Goal: Information Seeking & Learning: Learn about a topic

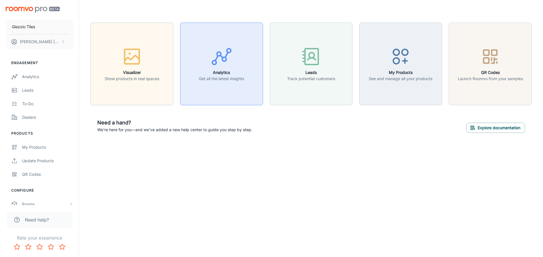
click at [215, 71] on h6 "Analytics" at bounding box center [221, 73] width 45 height 6
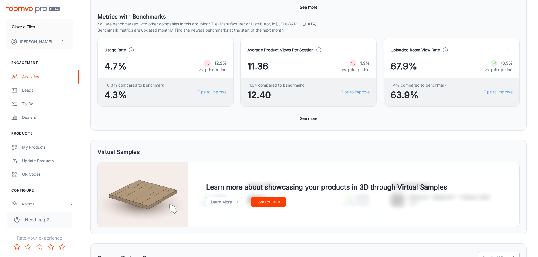
scroll to position [198, 0]
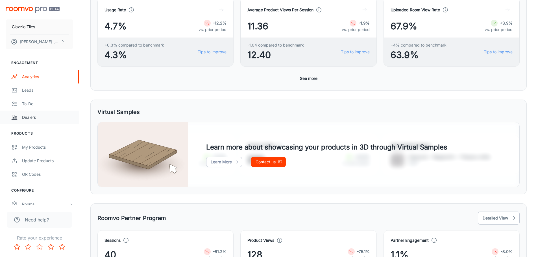
click at [38, 113] on link "Dealers" at bounding box center [39, 118] width 79 height 14
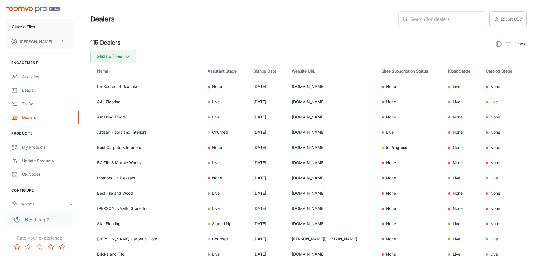
click at [499, 44] on icon "settings" at bounding box center [499, 44] width 7 height 7
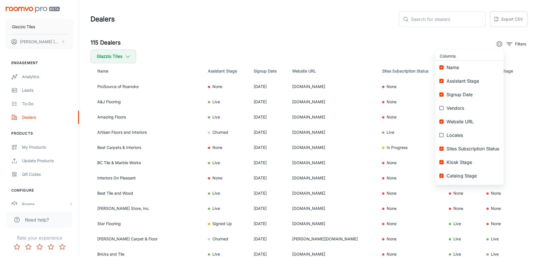
click at [499, 44] on div at bounding box center [271, 128] width 543 height 257
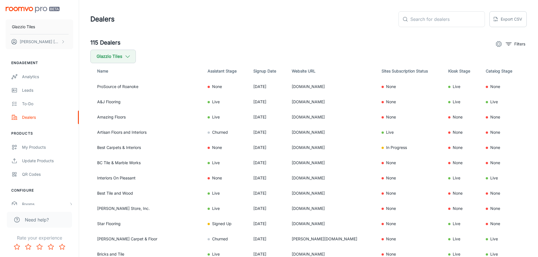
click at [519, 43] on p "Filters" at bounding box center [520, 44] width 11 height 6
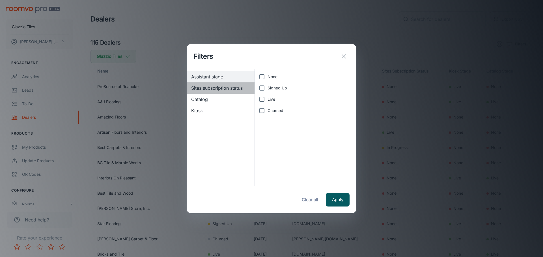
click at [223, 93] on div "Sites subscription status" at bounding box center [220, 88] width 68 height 11
click at [218, 102] on span "Catalog" at bounding box center [220, 99] width 59 height 7
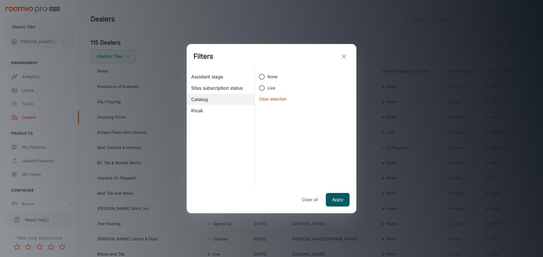
click at [218, 113] on span "Kiosk" at bounding box center [220, 110] width 59 height 7
click at [345, 54] on icon "exit" at bounding box center [343, 56] width 7 height 7
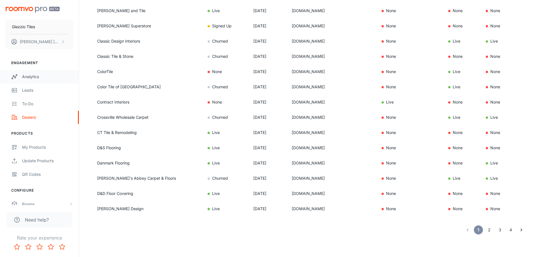
click at [47, 83] on link "Analytics" at bounding box center [39, 77] width 79 height 14
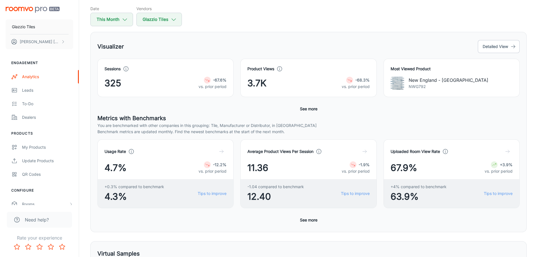
scroll to position [57, 0]
click at [522, 45] on div "Visualizer Detailed View Sessions 325 -67.6% vs. prior period Product Views 3.7…" at bounding box center [308, 131] width 437 height 201
click at [518, 45] on button "Detailed View" at bounding box center [499, 46] width 42 height 13
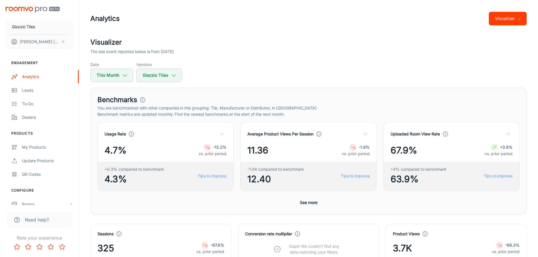
click at [494, 27] on header "Analytics Visualizer" at bounding box center [309, 18] width 450 height 37
click at [499, 21] on button "Visualizer" at bounding box center [508, 19] width 38 height 14
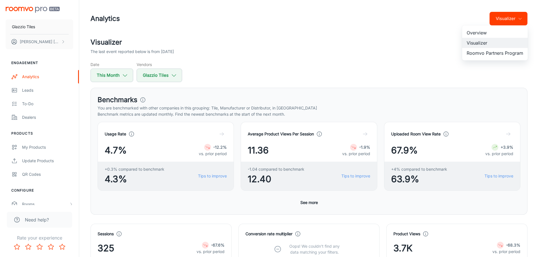
click at [354, 88] on div at bounding box center [271, 128] width 543 height 257
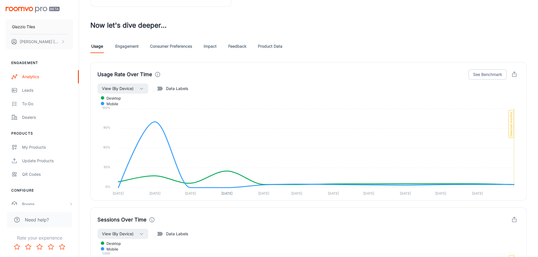
scroll to position [311, 0]
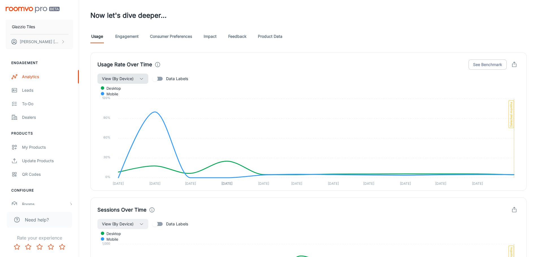
click at [142, 76] on button "View (By Device)" at bounding box center [122, 79] width 51 height 10
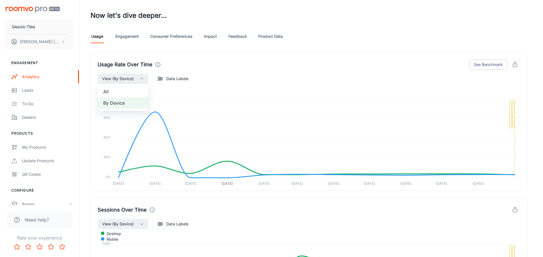
click at [135, 93] on span "All" at bounding box center [123, 91] width 40 height 7
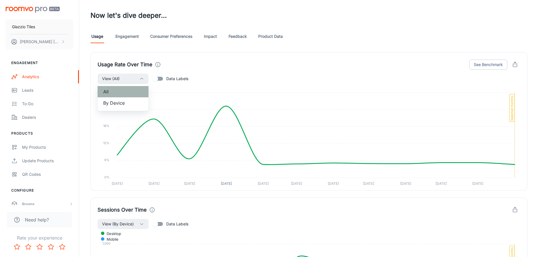
click at [135, 94] on span "All" at bounding box center [123, 91] width 40 height 7
click at [124, 97] on li "All" at bounding box center [122, 91] width 51 height 11
click at [124, 103] on span "By Device" at bounding box center [123, 103] width 40 height 7
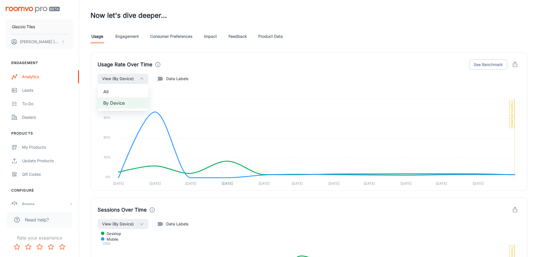
click at [141, 80] on div at bounding box center [271, 128] width 543 height 257
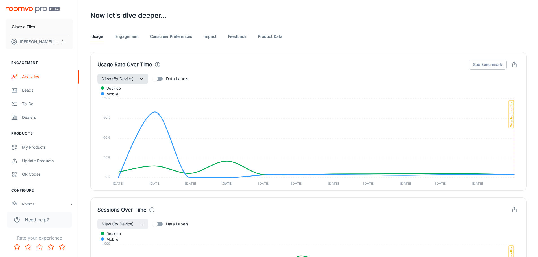
click at [141, 77] on icon "button" at bounding box center [141, 79] width 5 height 5
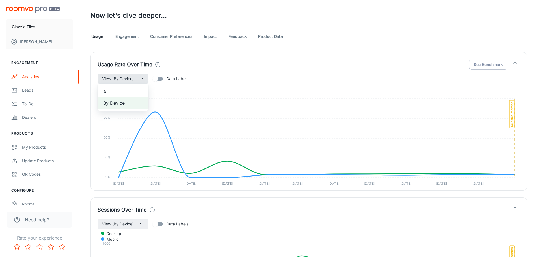
click at [141, 77] on div at bounding box center [271, 128] width 543 height 257
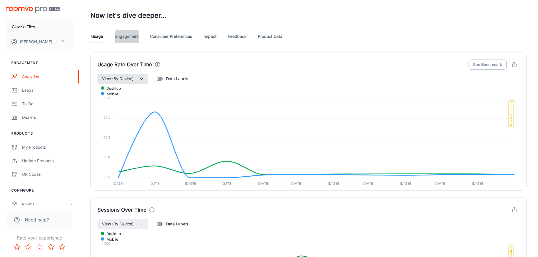
click at [115, 34] on link "Engagement" at bounding box center [126, 37] width 23 height 14
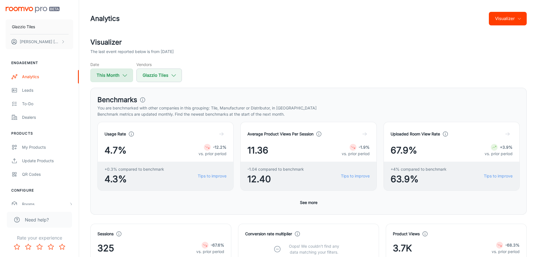
click at [122, 70] on button "This Month" at bounding box center [111, 76] width 43 height 14
select select "8"
select select "2025"
select select "8"
select select "2025"
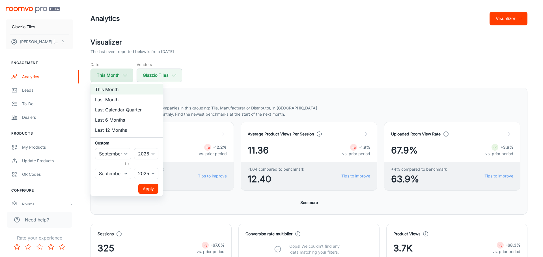
click at [122, 70] on div at bounding box center [271, 128] width 543 height 257
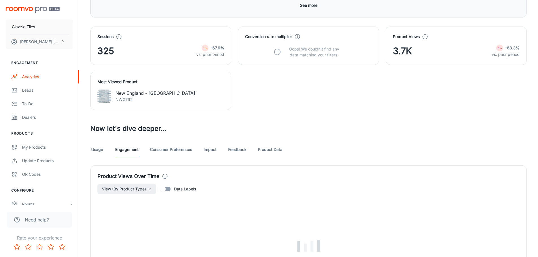
scroll to position [198, 0]
click at [173, 151] on link "Consumer Preferences" at bounding box center [171, 150] width 42 height 14
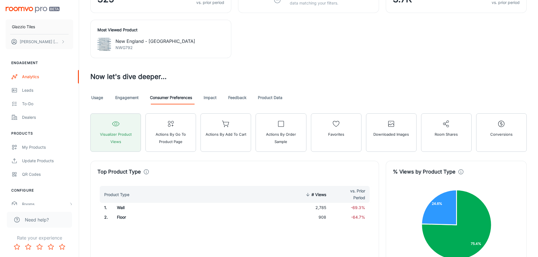
scroll to position [204, 0]
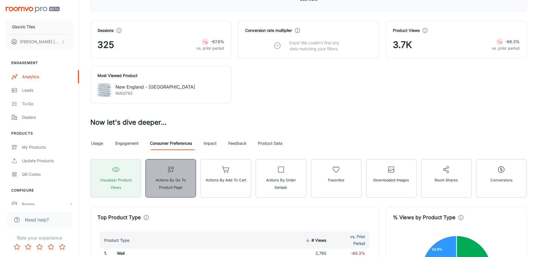
click at [185, 180] on span "Actions by Go To Product Page" at bounding box center [170, 184] width 43 height 15
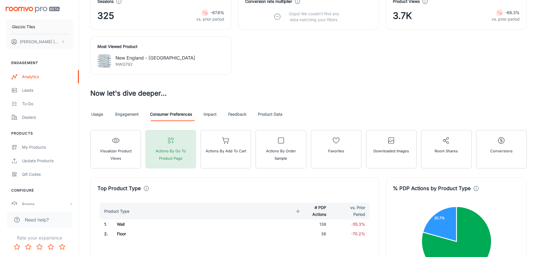
scroll to position [260, 0]
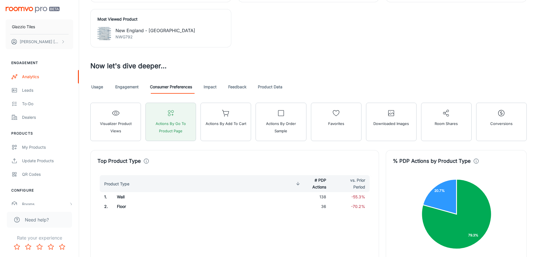
click at [235, 87] on link "Feedback" at bounding box center [237, 87] width 18 height 14
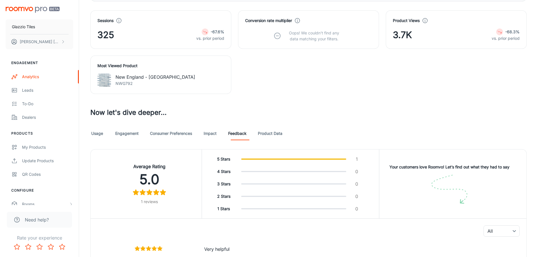
scroll to position [212, 0]
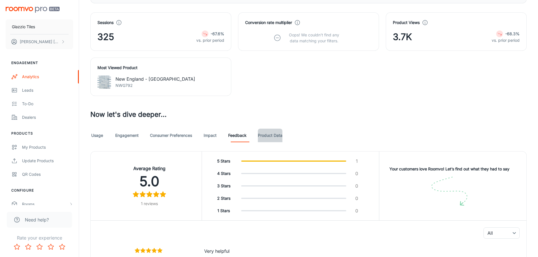
click at [280, 138] on link "Product Data" at bounding box center [270, 136] width 25 height 14
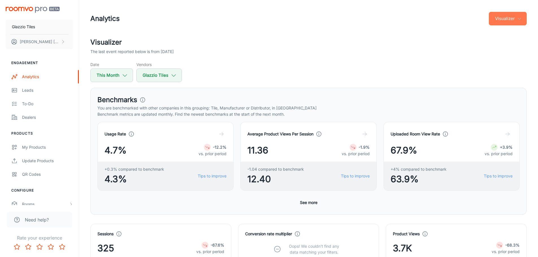
click at [515, 17] on button "Visualizer" at bounding box center [508, 19] width 38 height 14
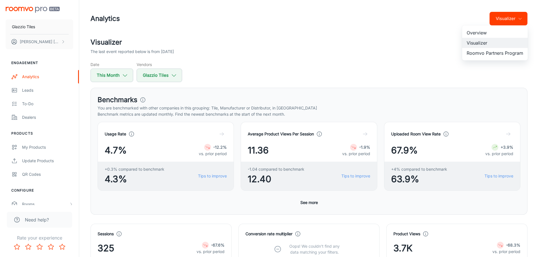
click at [510, 34] on li "Overview" at bounding box center [495, 33] width 66 height 10
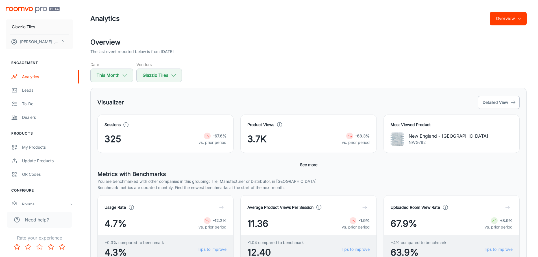
click at [175, 83] on div "Overview The last event reported below is from [DATE] Date This Month Vendors G…" at bounding box center [309, 255] width 450 height 437
click at [175, 73] on icon "button" at bounding box center [174, 75] width 6 height 6
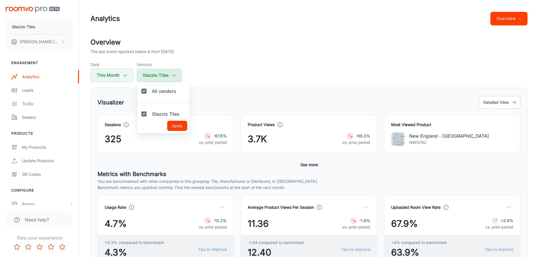
click at [175, 73] on div at bounding box center [271, 128] width 543 height 257
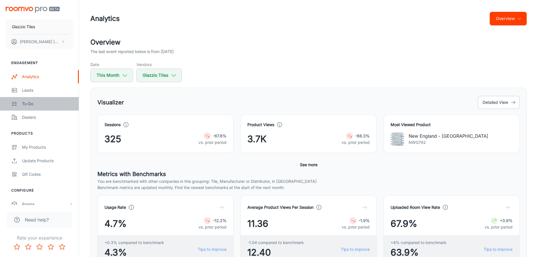
click at [47, 101] on div "To-do" at bounding box center [47, 104] width 51 height 6
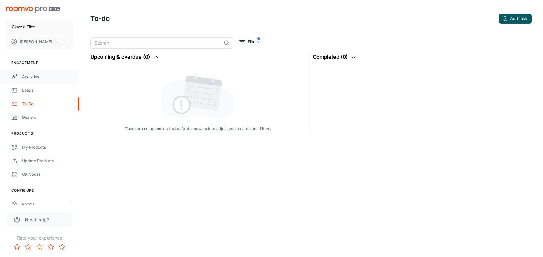
click at [39, 75] on div "Analytics" at bounding box center [47, 77] width 51 height 6
